Goal: Task Accomplishment & Management: Use online tool/utility

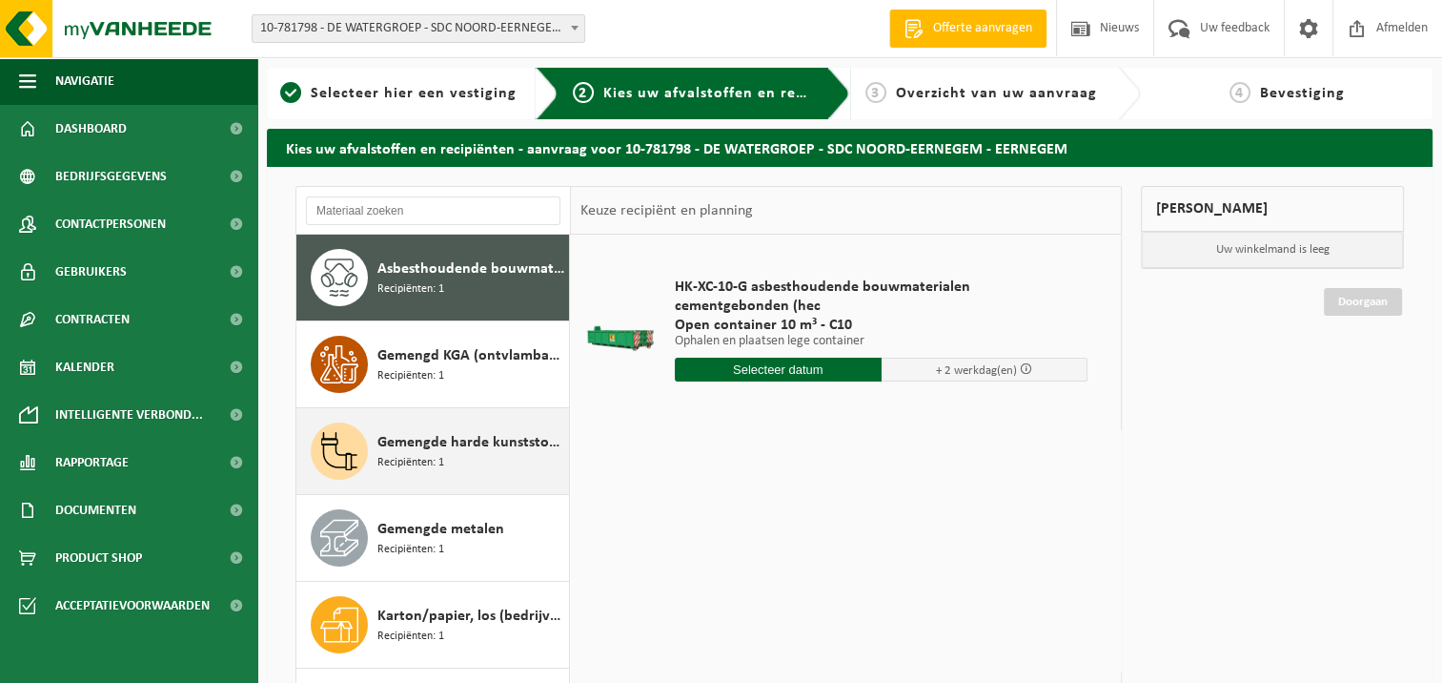
click at [478, 438] on span "Gemengde harde kunststoffen (PE, PP en PVC), recycleerbaar (industrieel)" at bounding box center [470, 442] width 187 height 23
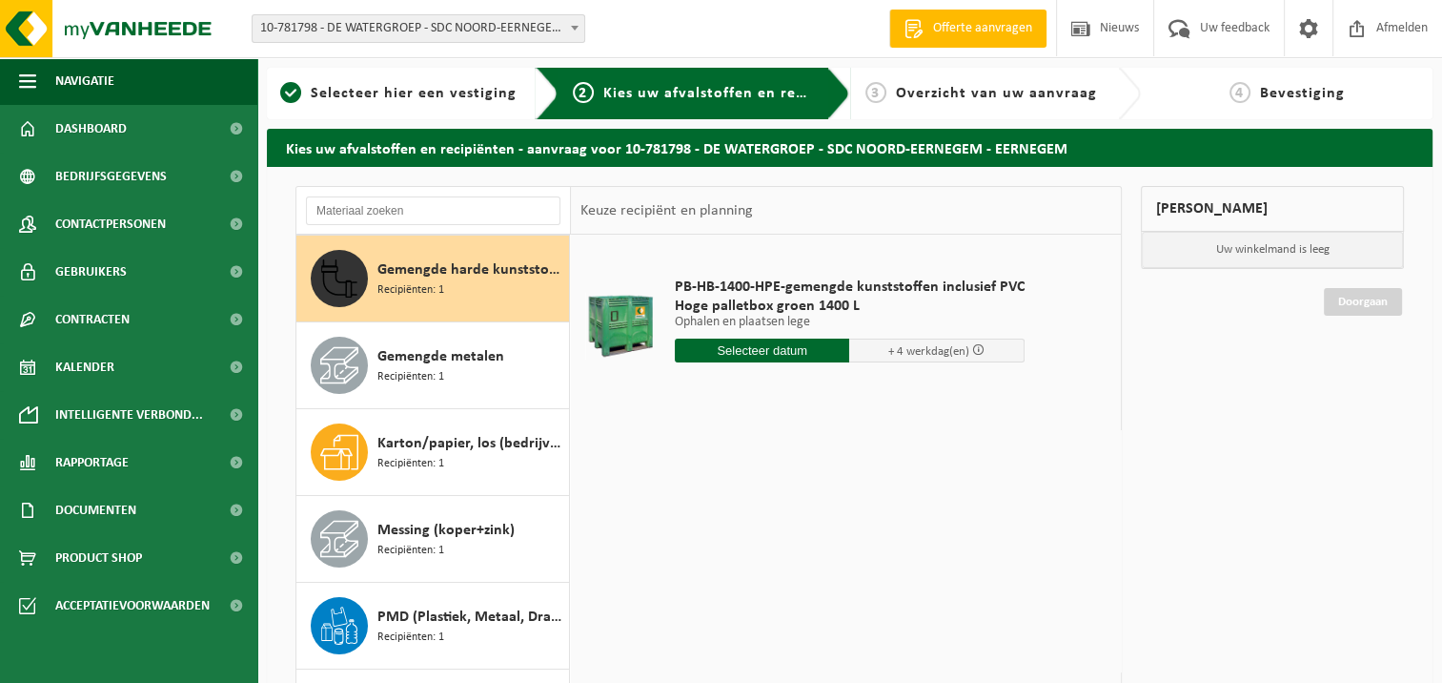
click at [777, 355] on input "text" at bounding box center [762, 350] width 175 height 24
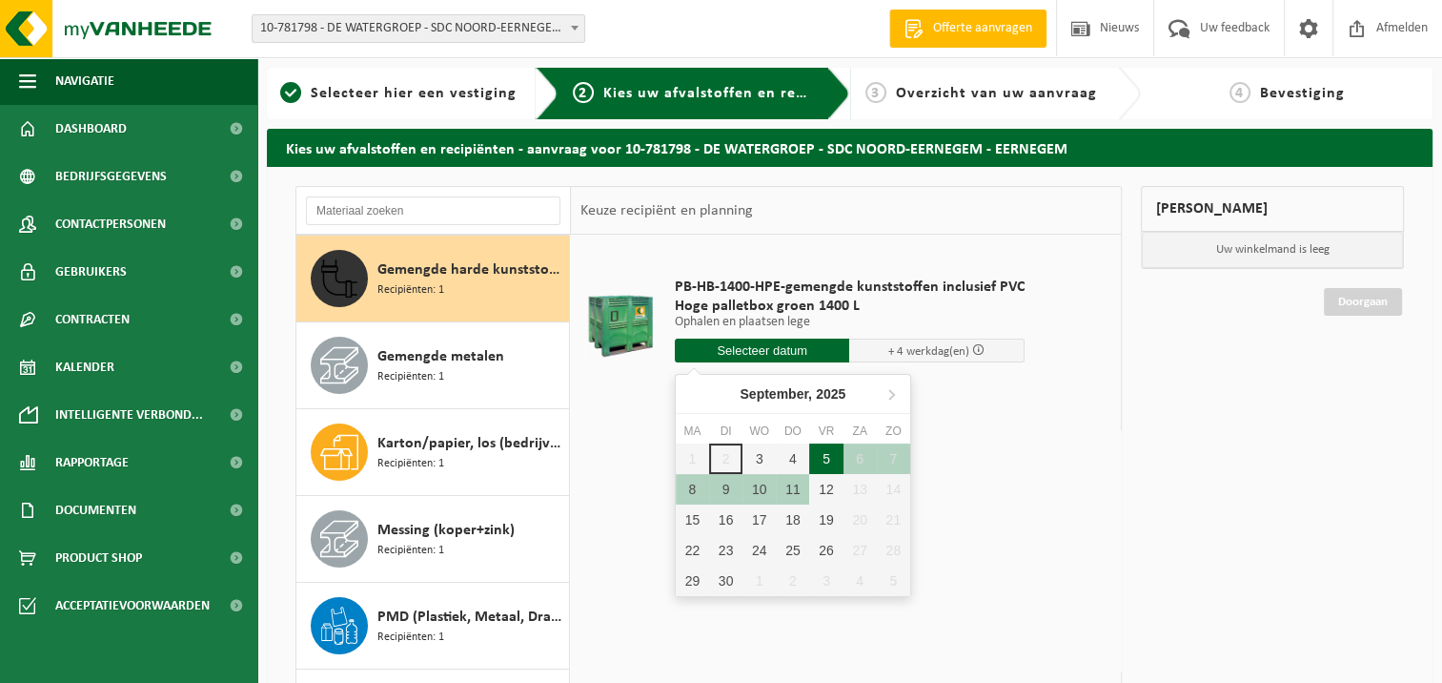
click at [824, 456] on div "5" at bounding box center [825, 458] width 33 height 31
type input "Van [DATE]"
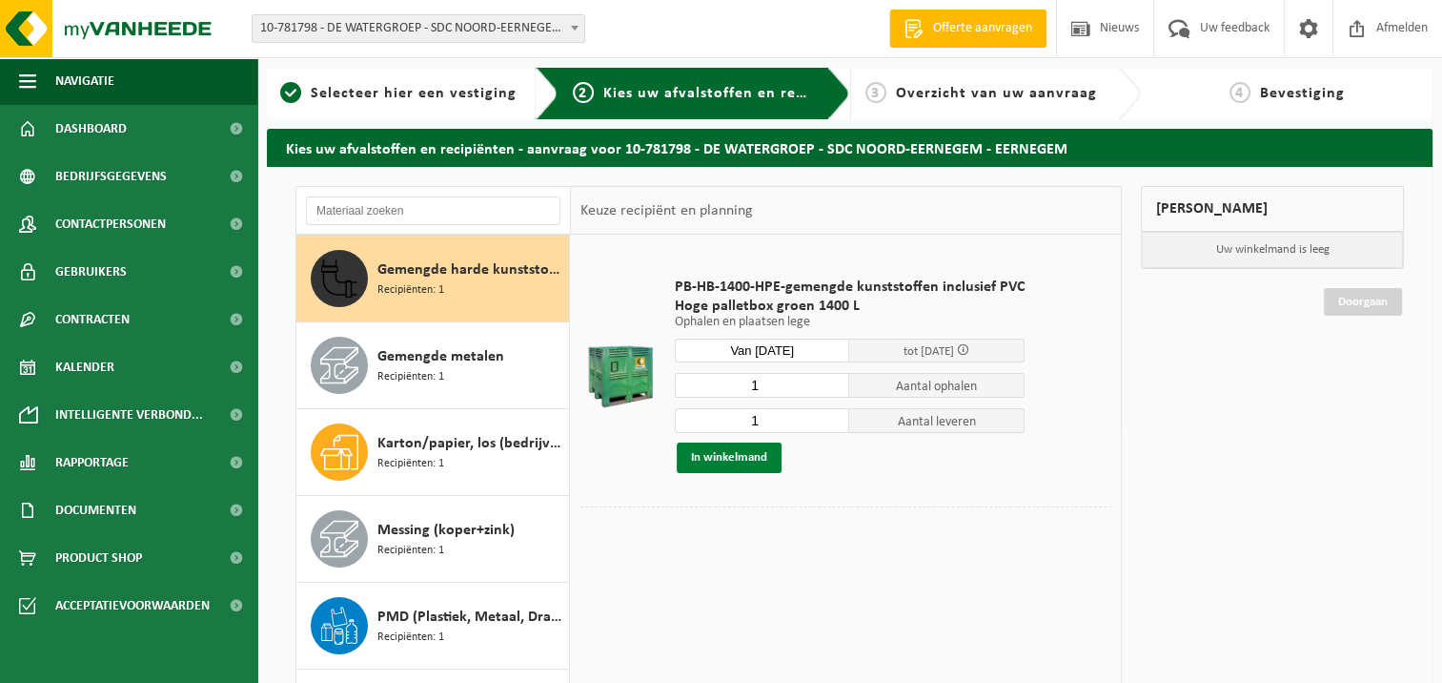
click at [736, 459] on button "In winkelmand" at bounding box center [729, 457] width 105 height 31
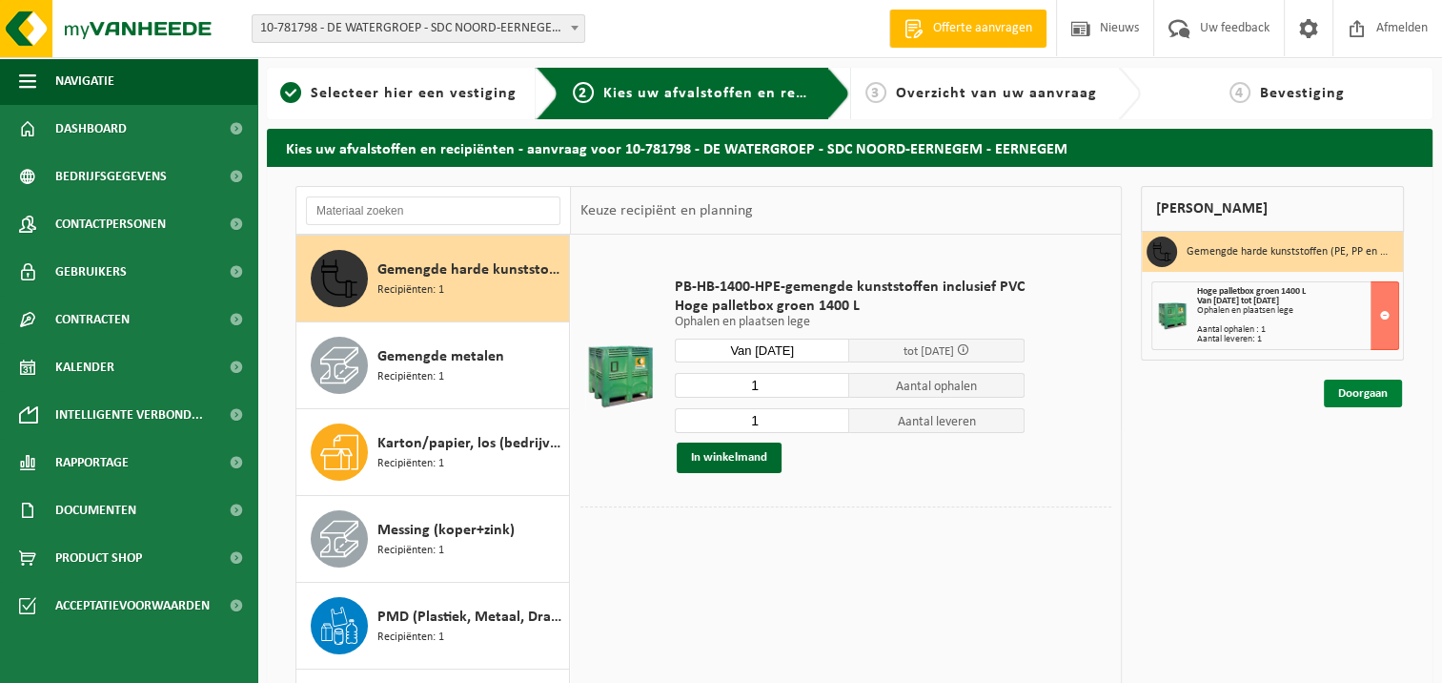
click at [1372, 382] on link "Doorgaan" at bounding box center [1363, 393] width 78 height 28
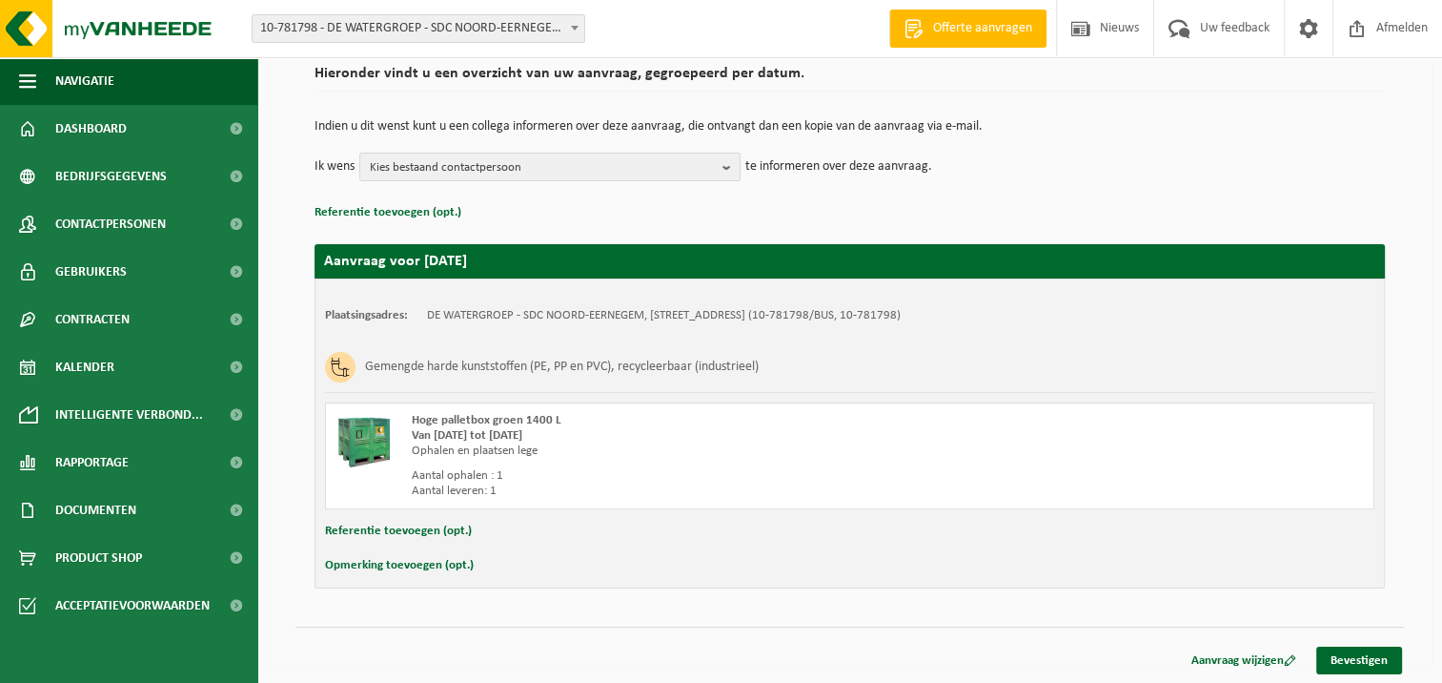
scroll to position [149, 0]
click at [1365, 661] on link "Bevestigen" at bounding box center [1359, 660] width 86 height 28
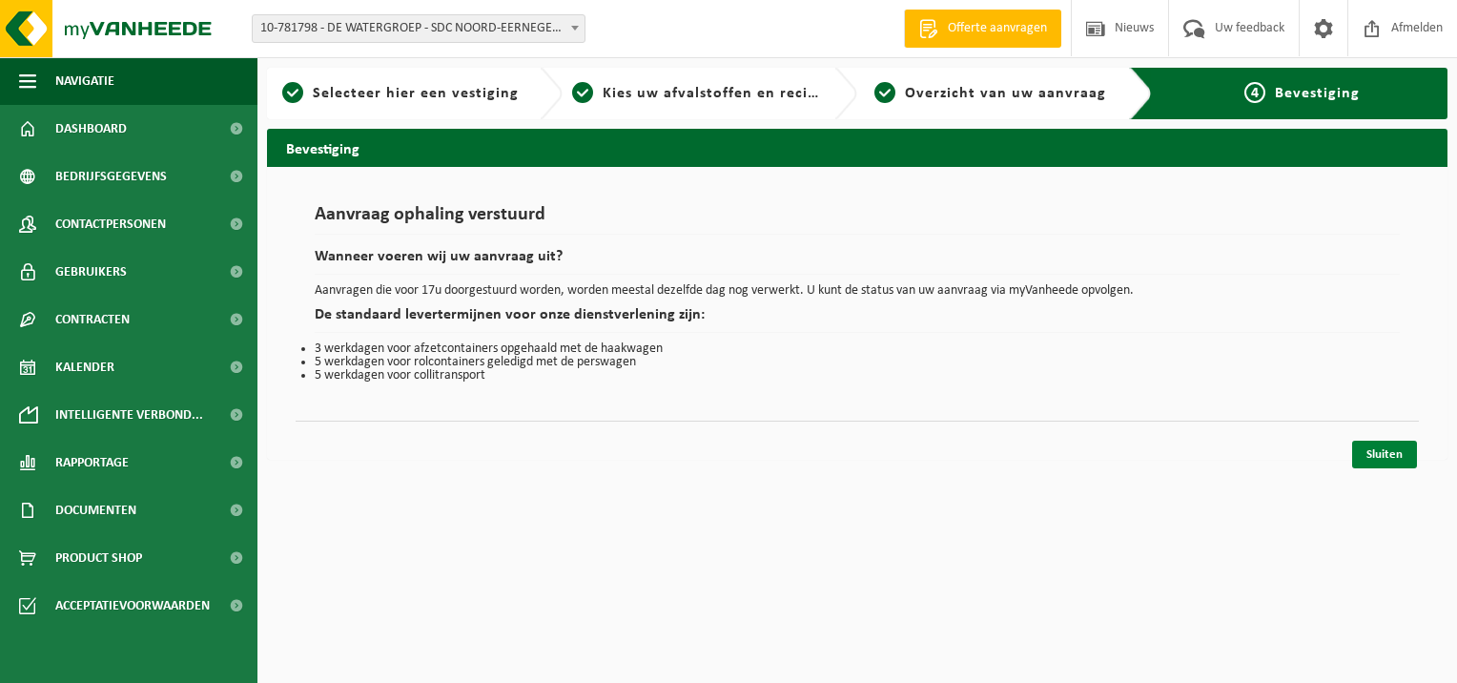
click at [1386, 458] on link "Sluiten" at bounding box center [1384, 454] width 65 height 28
